Goal: Check status: Check status

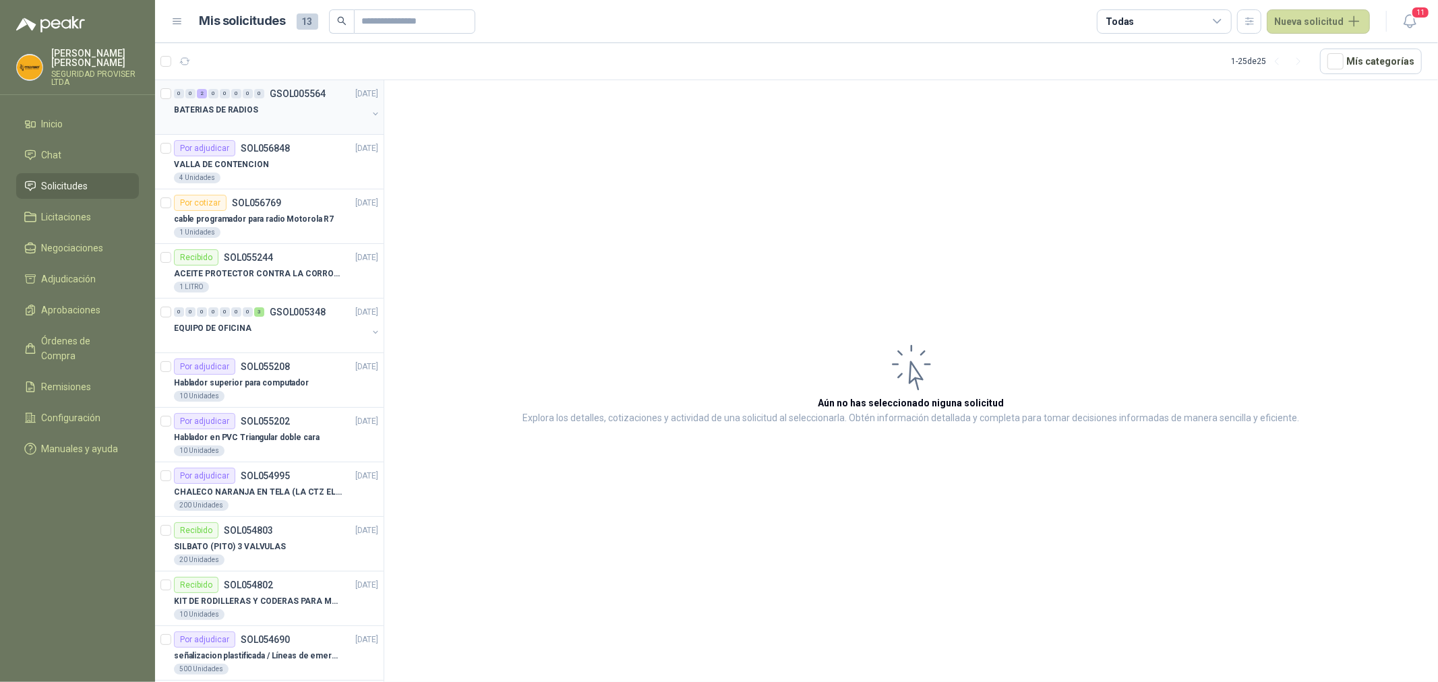
click at [281, 125] on div at bounding box center [270, 123] width 193 height 11
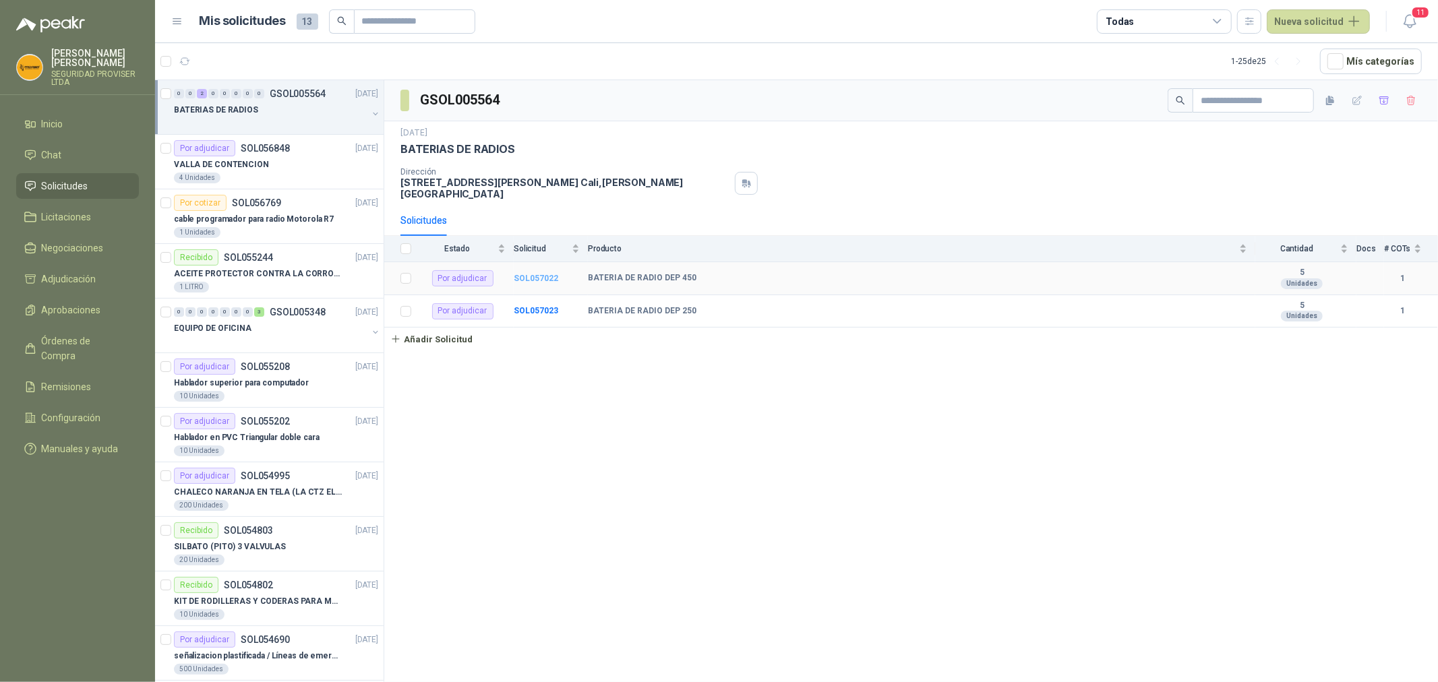
click at [535, 280] on b "SOL057022" at bounding box center [536, 278] width 44 height 9
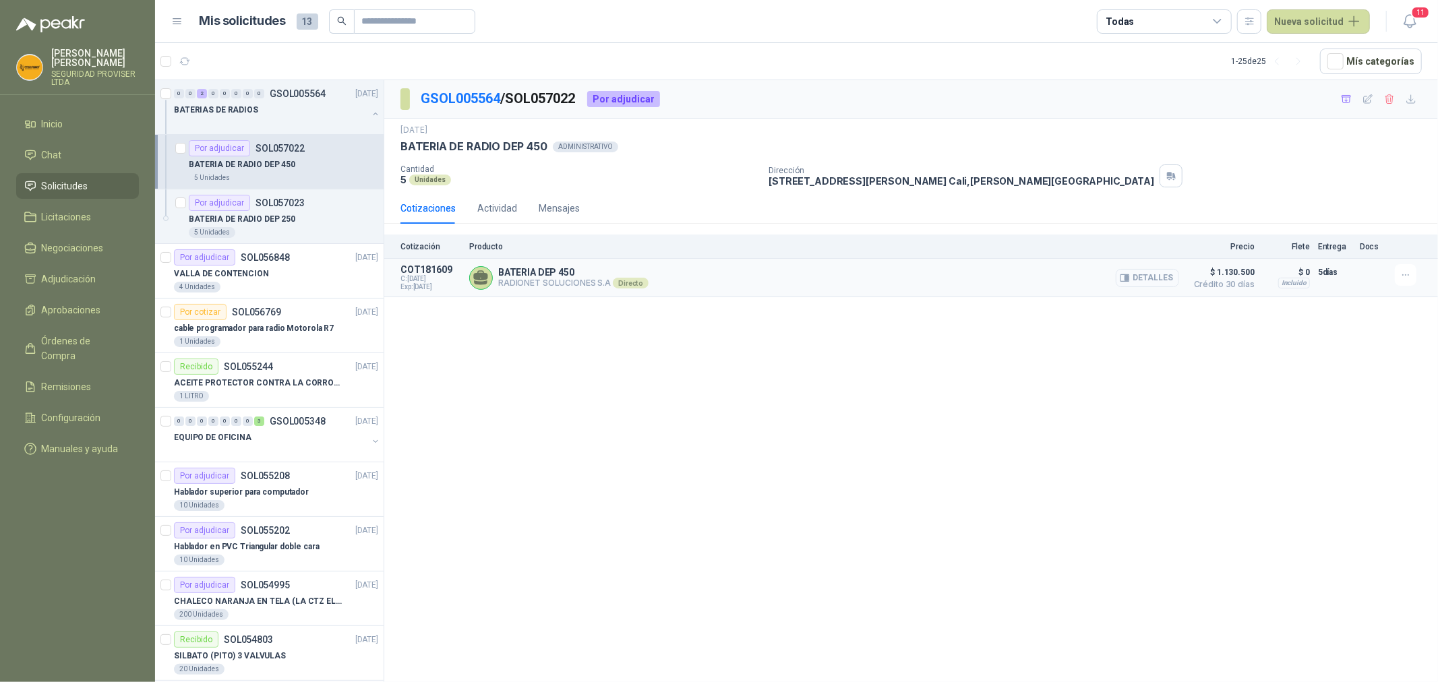
click at [1164, 281] on button "Detalles" at bounding box center [1147, 278] width 63 height 18
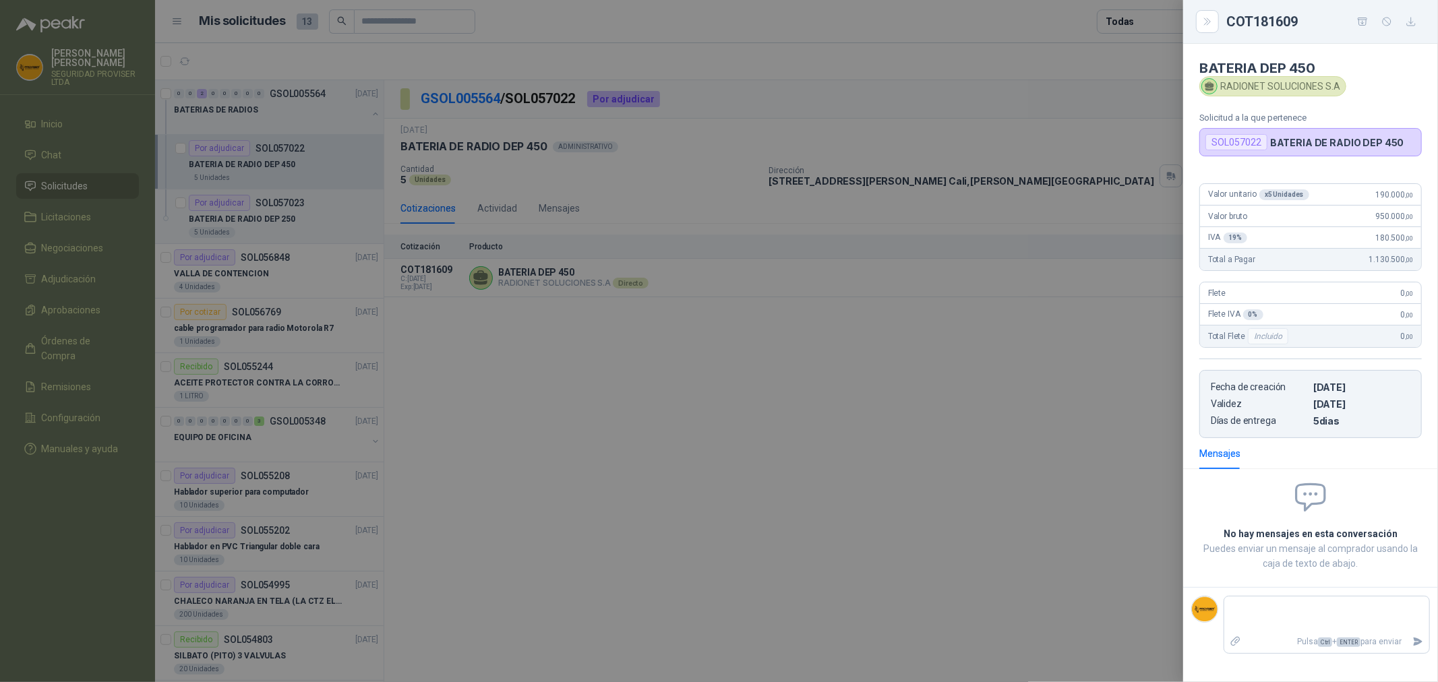
click at [1068, 329] on div at bounding box center [719, 341] width 1438 height 682
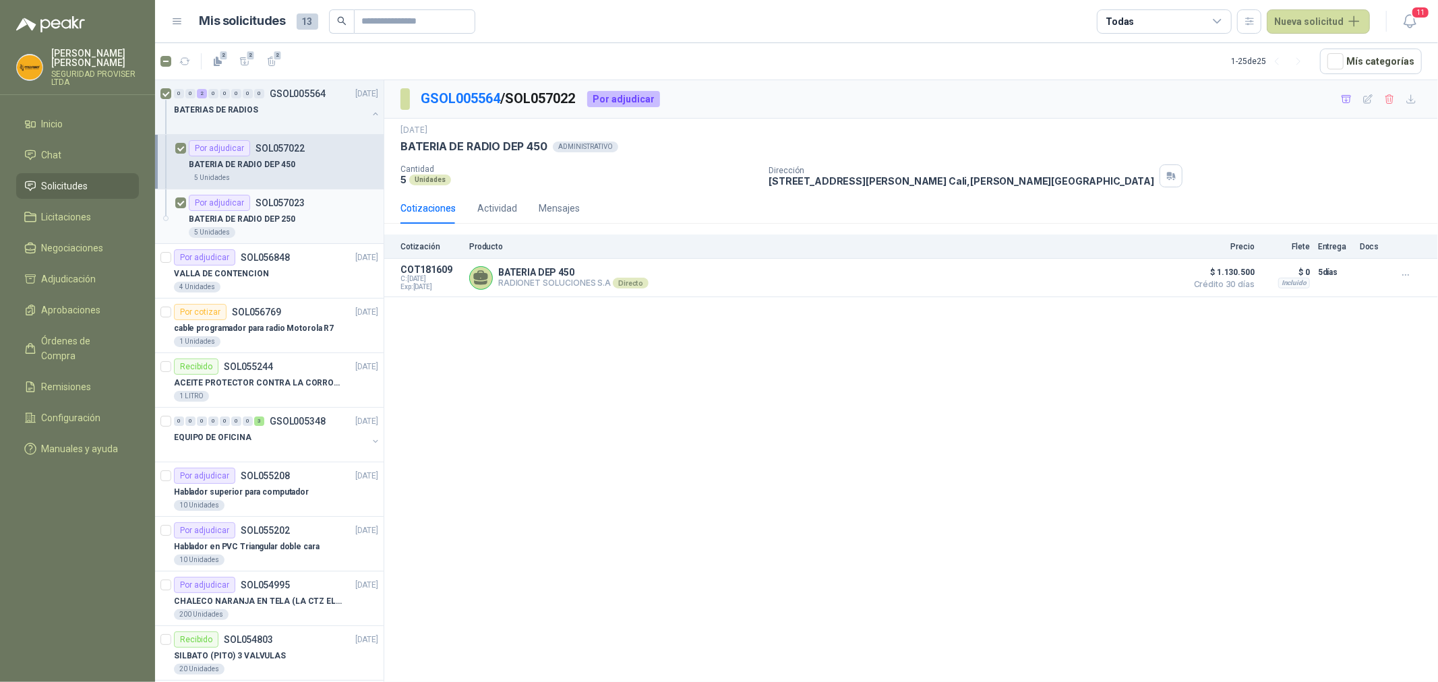
click at [311, 221] on div "BATERIA DE RADIO DEP 250" at bounding box center [283, 219] width 189 height 16
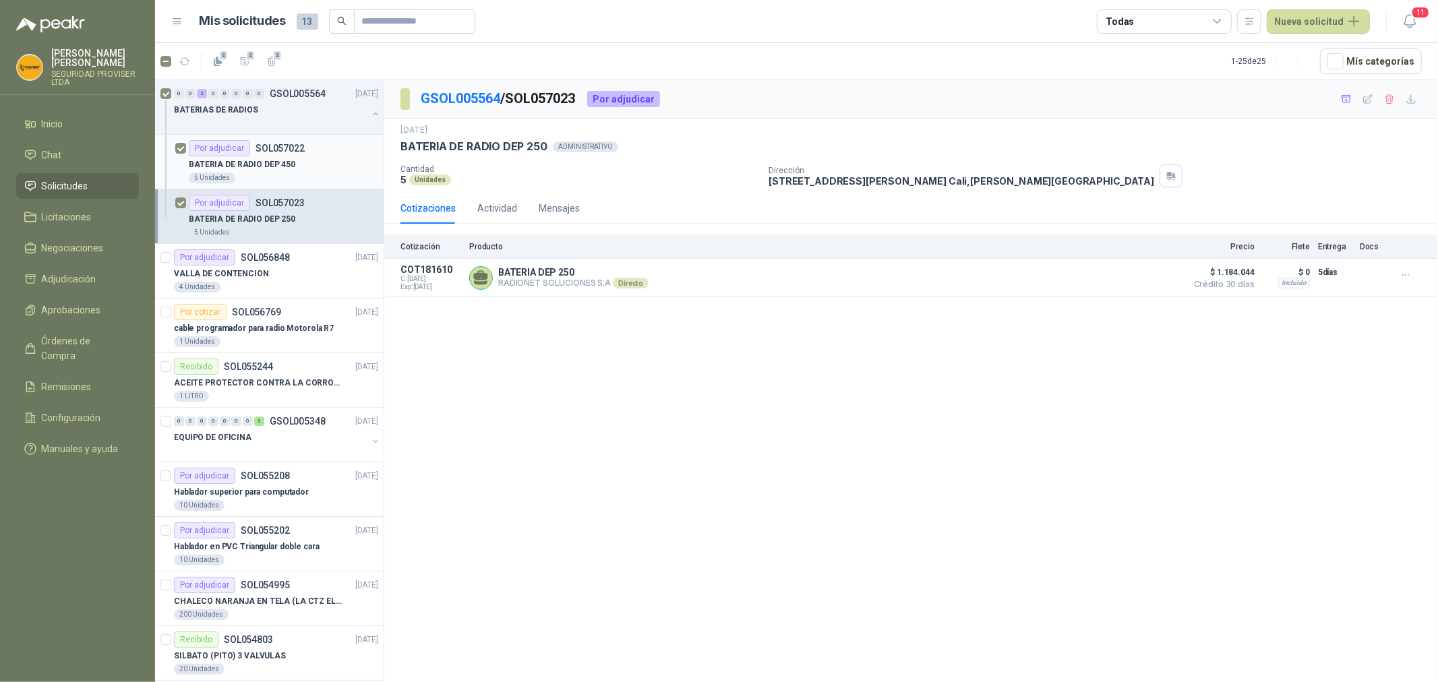
click at [304, 158] on div "BATERIA DE RADIO DEP 450" at bounding box center [283, 164] width 189 height 16
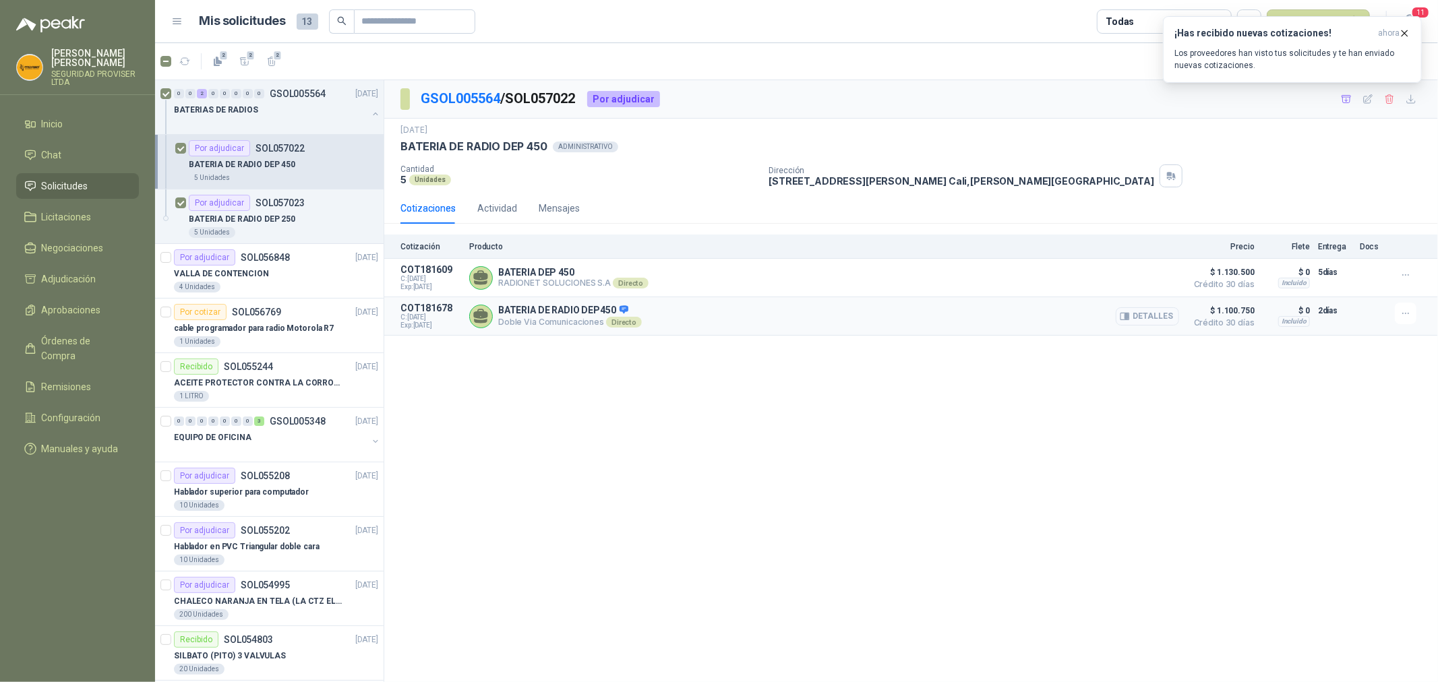
click at [1163, 317] on button "Detalles" at bounding box center [1147, 316] width 63 height 18
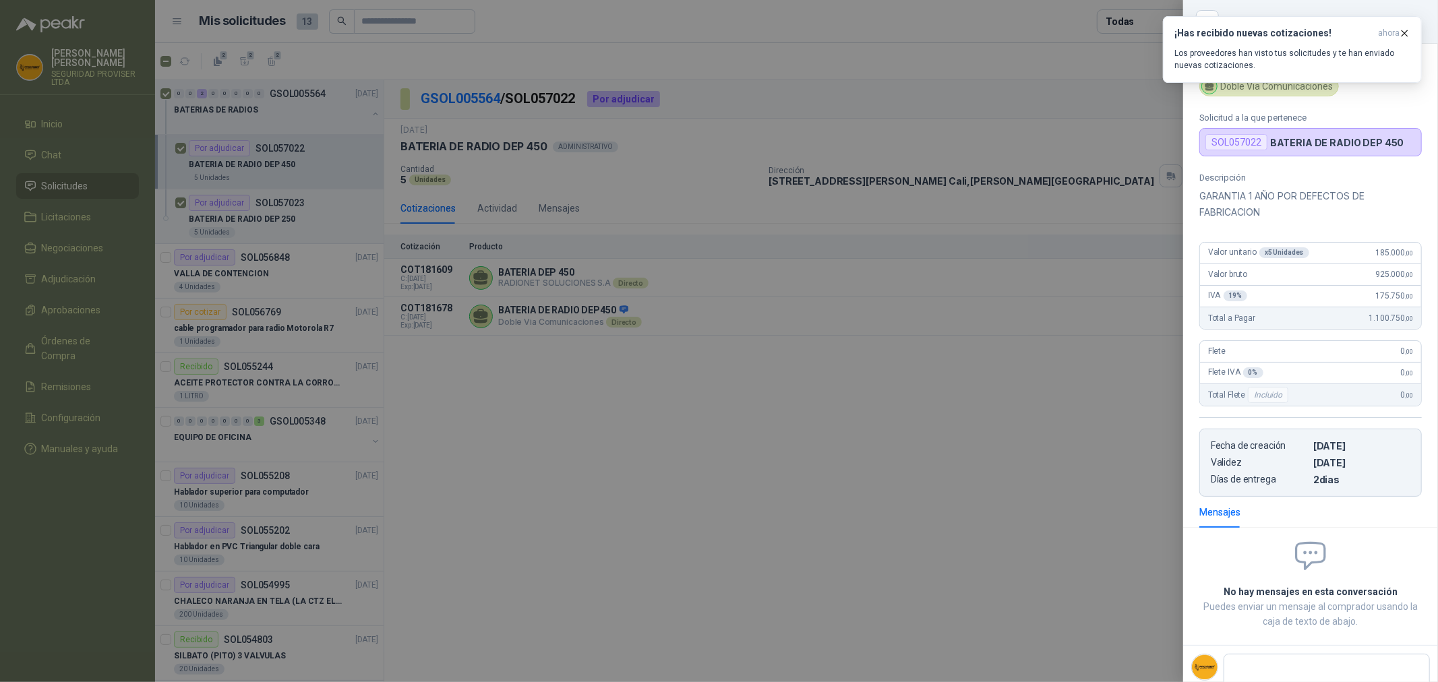
click at [1087, 371] on div at bounding box center [719, 341] width 1438 height 682
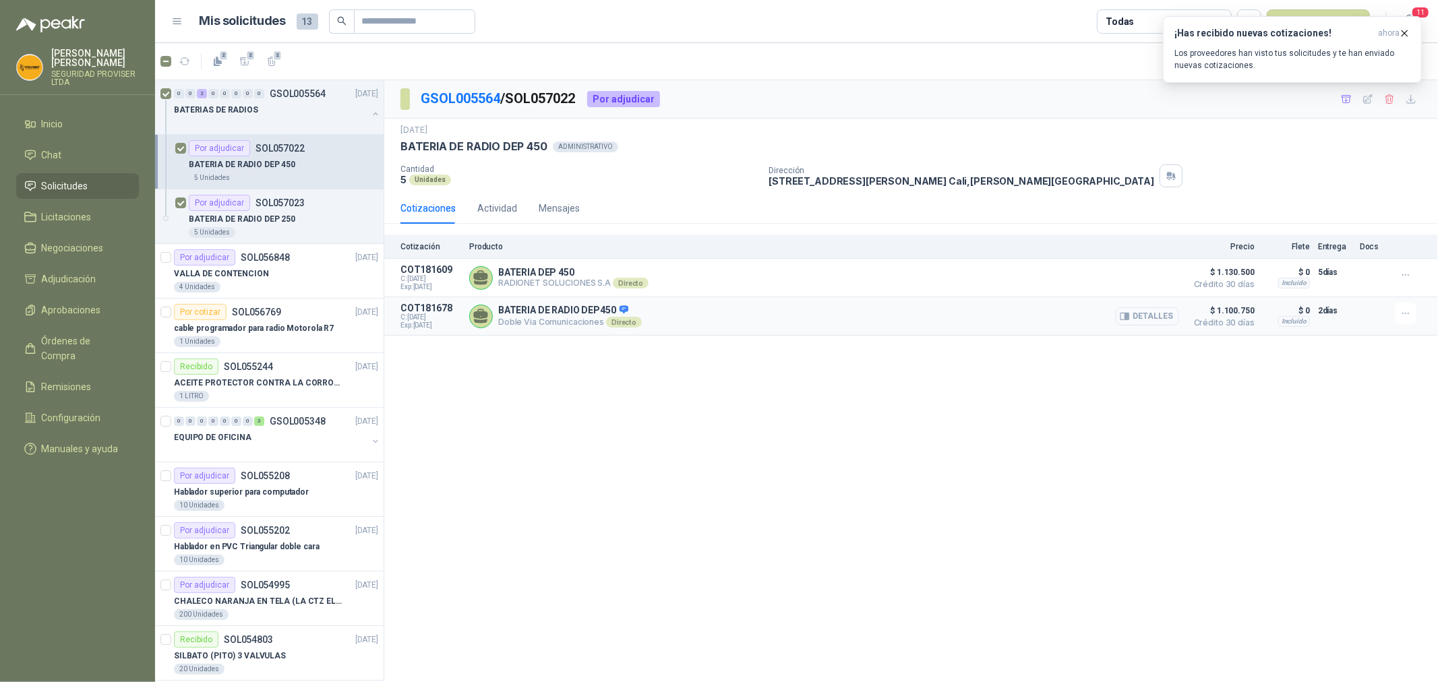
click at [1161, 318] on button "Detalles" at bounding box center [1147, 316] width 63 height 18
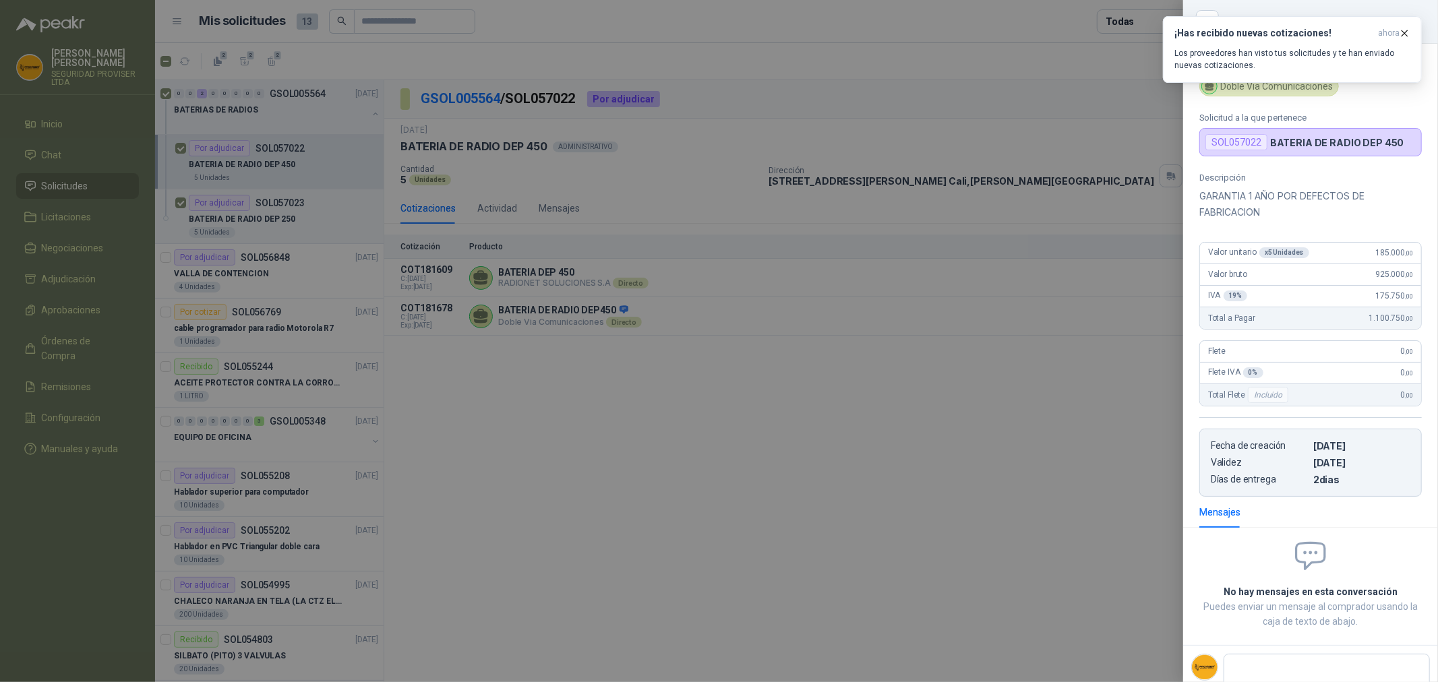
click at [1094, 390] on div at bounding box center [719, 341] width 1438 height 682
